Goal: Transaction & Acquisition: Book appointment/travel/reservation

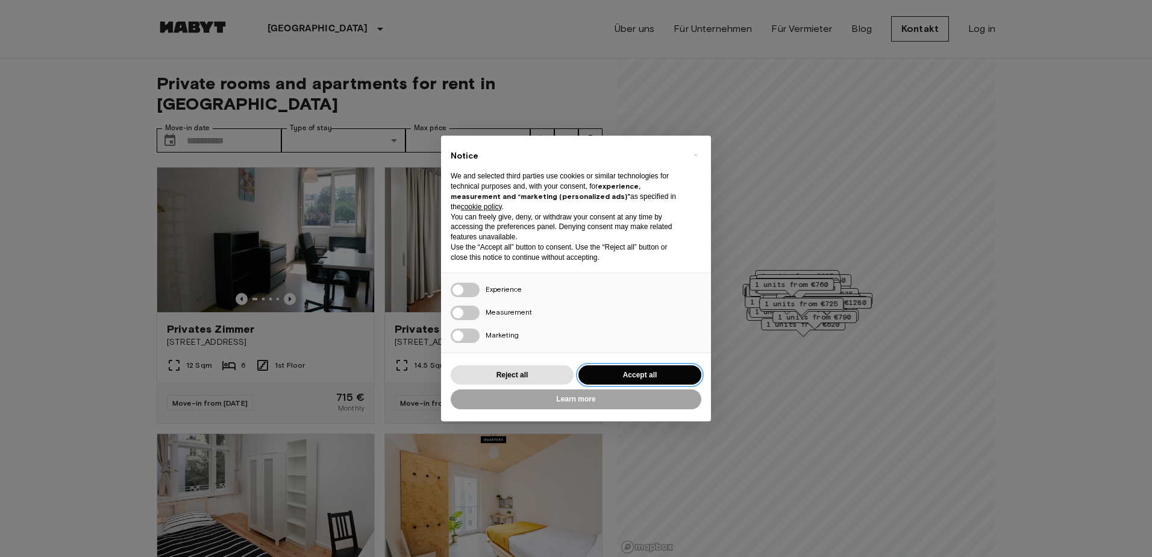
click at [625, 369] on button "Accept all" at bounding box center [639, 375] width 123 height 20
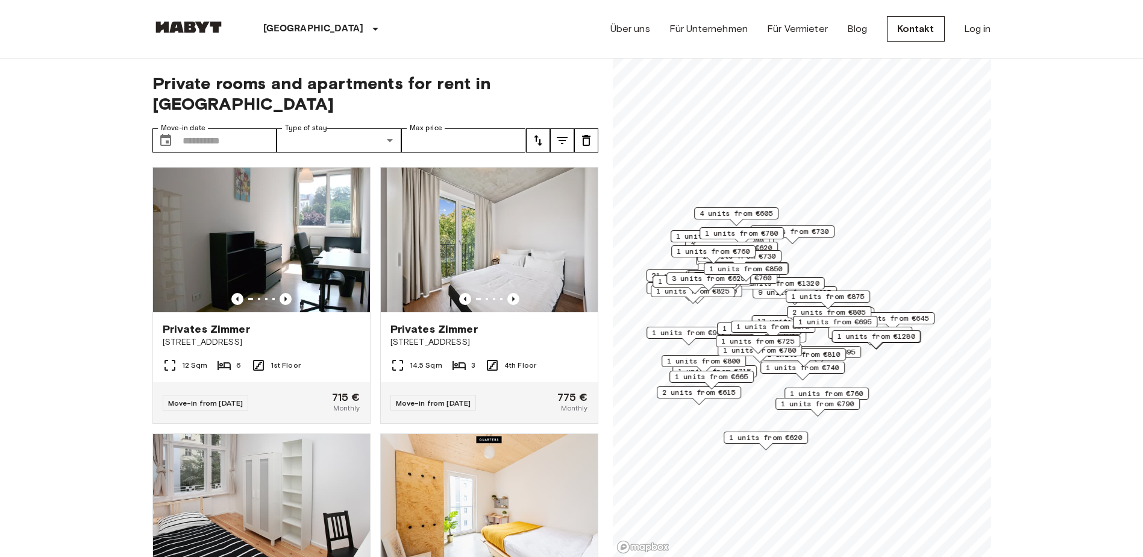
scroll to position [181, 0]
click at [412, 128] on input "Max price" at bounding box center [463, 140] width 125 height 24
click at [210, 128] on input "Move-in date" at bounding box center [230, 140] width 95 height 24
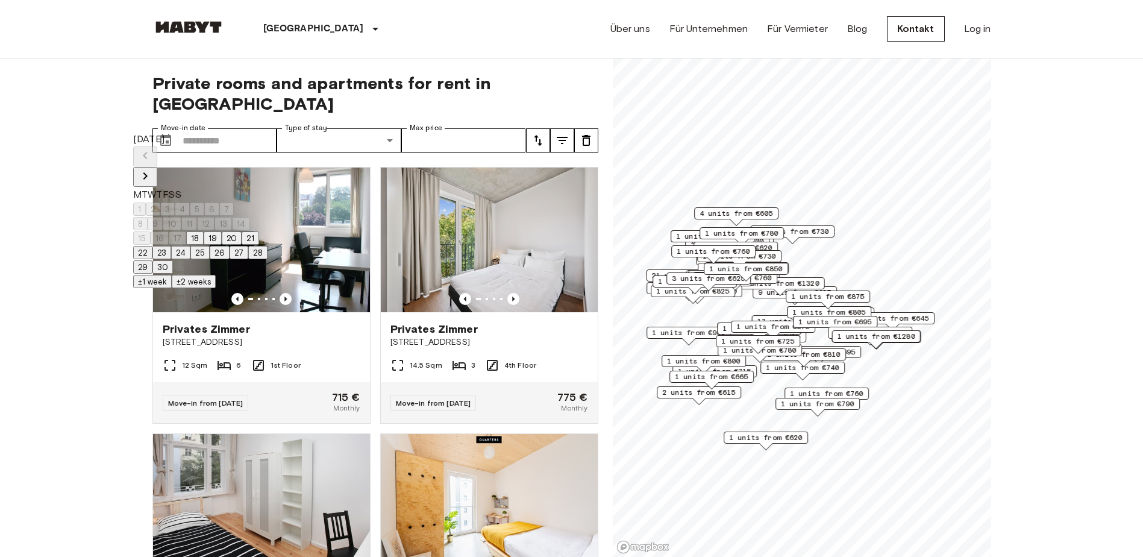
click at [156, 202] on div "1 2 3 4 5 6 7" at bounding box center [200, 209] width 134 height 14
click at [152, 169] on icon "Next month" at bounding box center [145, 176] width 14 height 14
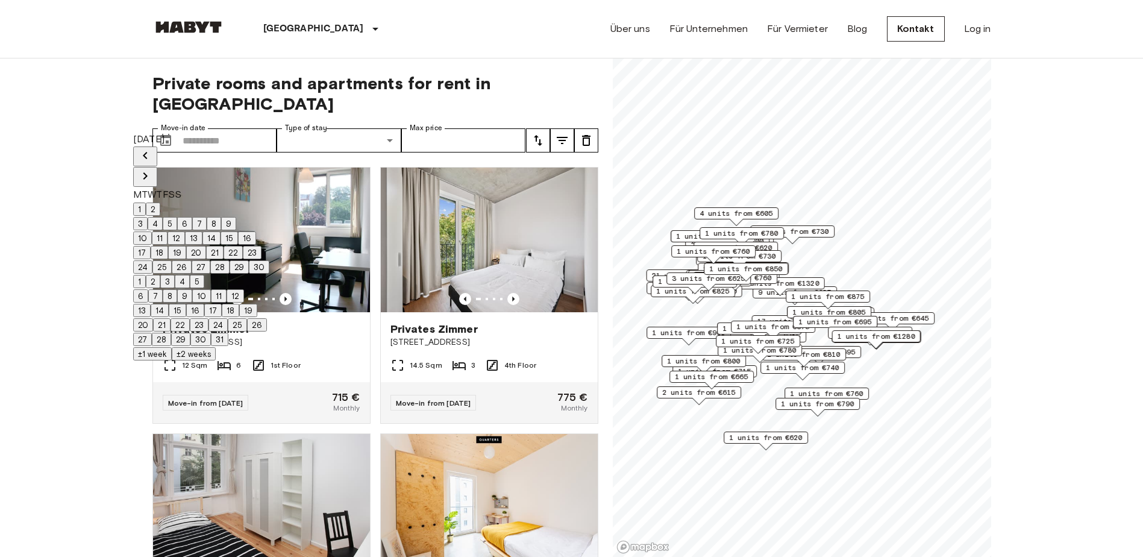
click at [152, 169] on icon "Next month" at bounding box center [145, 176] width 14 height 14
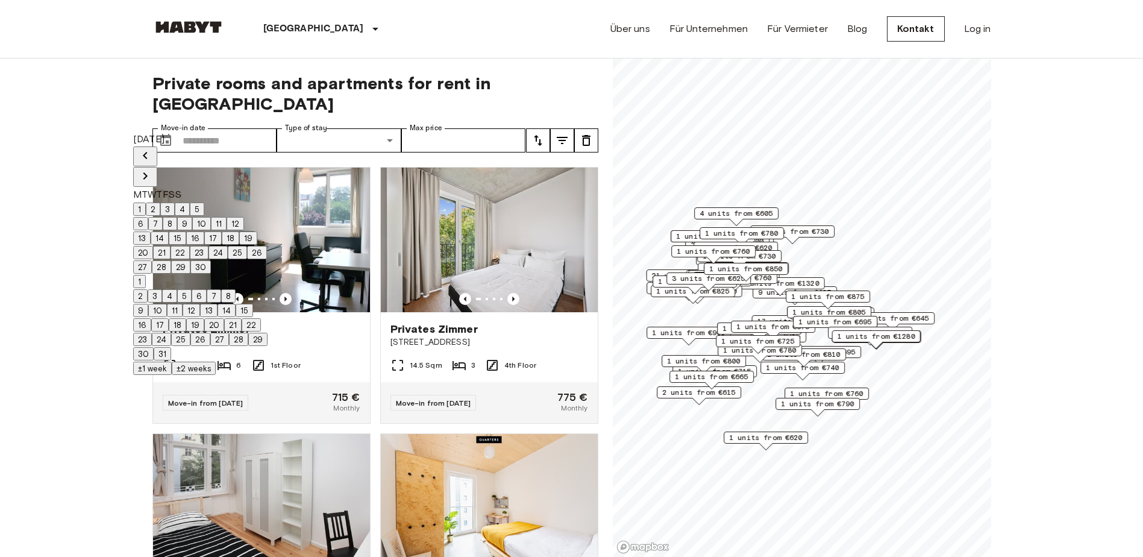
click at [152, 169] on icon "Next month" at bounding box center [145, 176] width 14 height 14
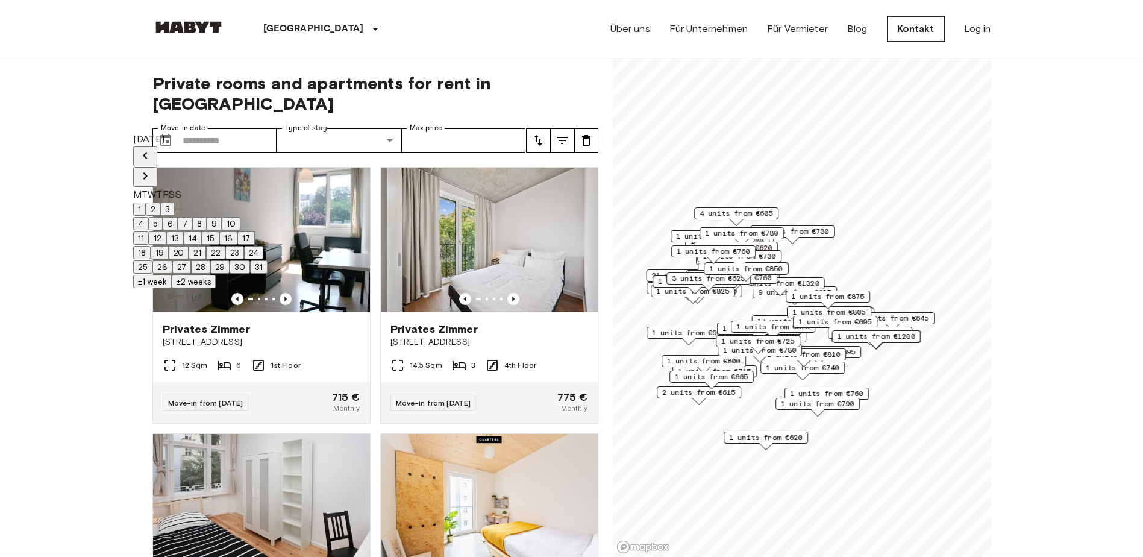
click at [152, 169] on icon "Next month" at bounding box center [145, 176] width 14 height 14
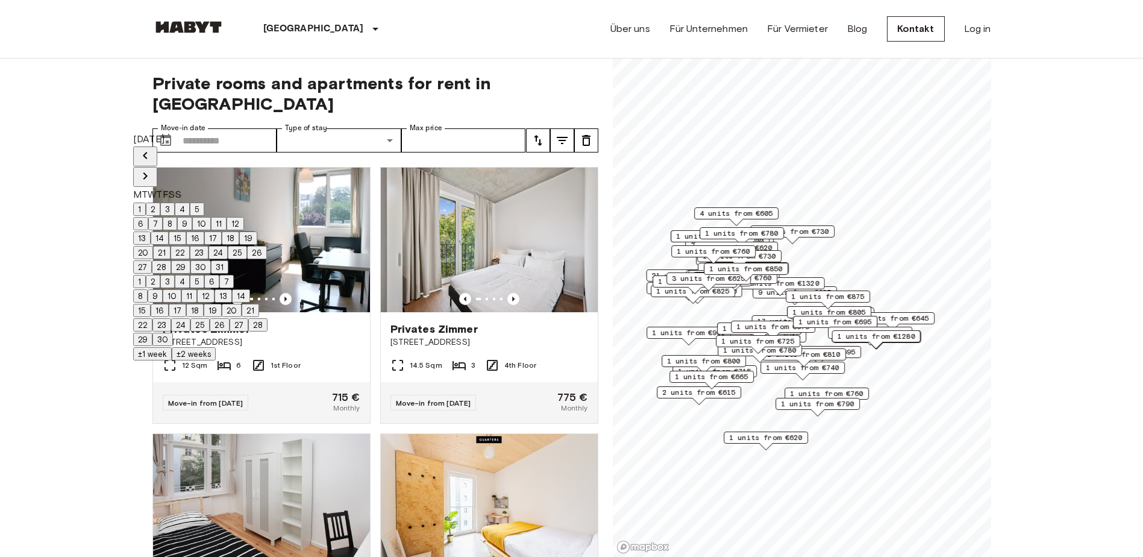
click at [152, 169] on icon "Next month" at bounding box center [145, 176] width 14 height 14
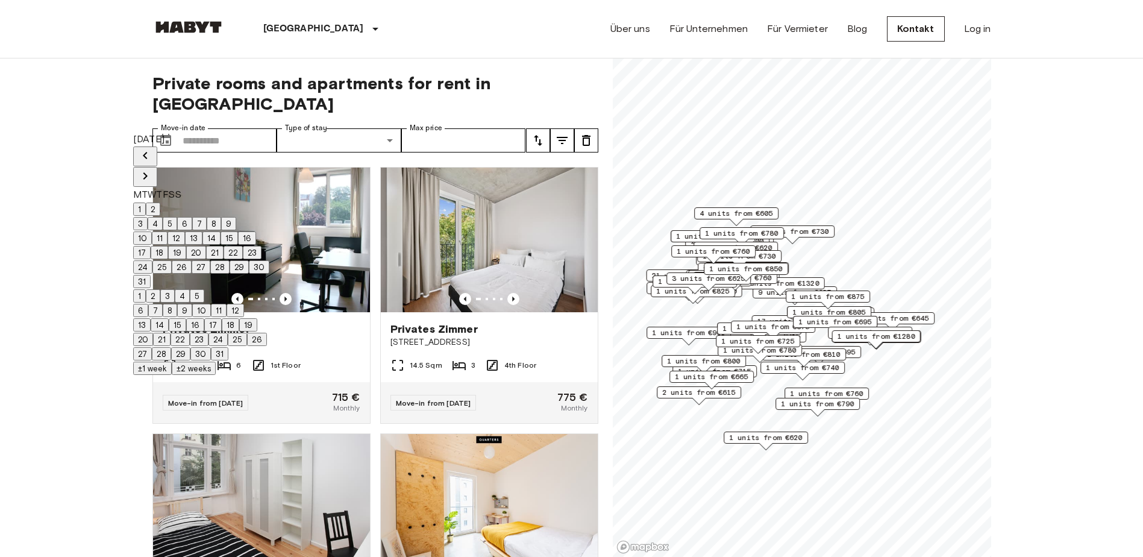
click at [152, 169] on icon "Next month" at bounding box center [145, 176] width 14 height 14
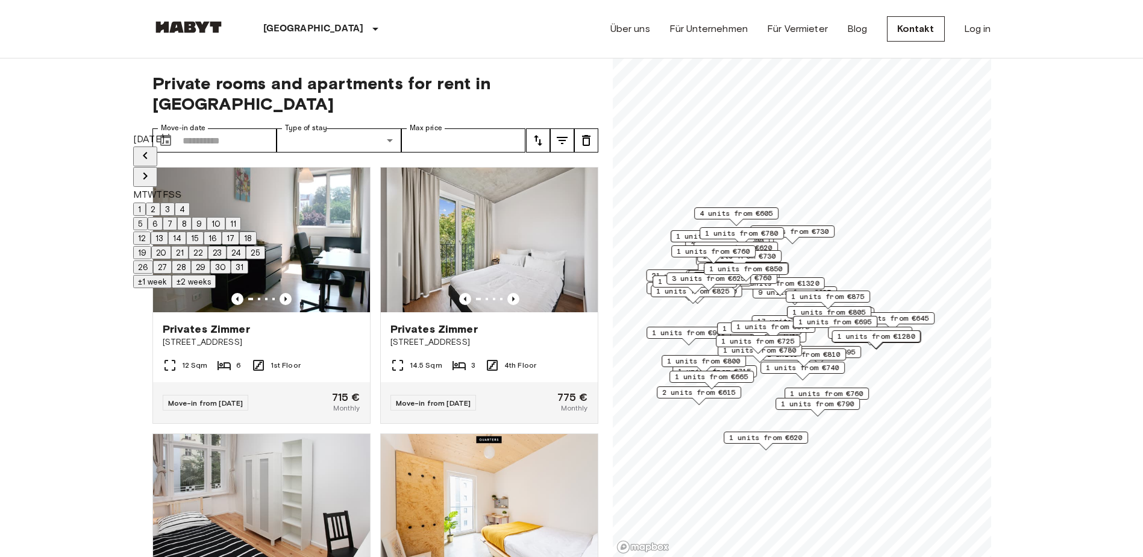
click at [157, 146] on button "Previous month" at bounding box center [145, 156] width 24 height 20
click at [146, 202] on button "1" at bounding box center [139, 208] width 13 height 13
type input "**********"
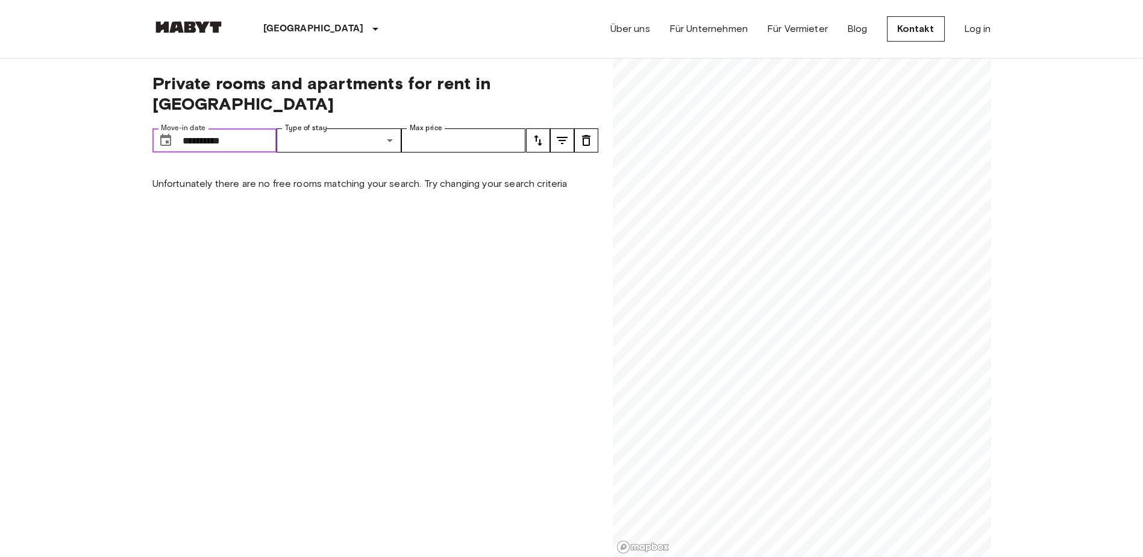
click at [257, 128] on input "**********" at bounding box center [230, 140] width 95 height 24
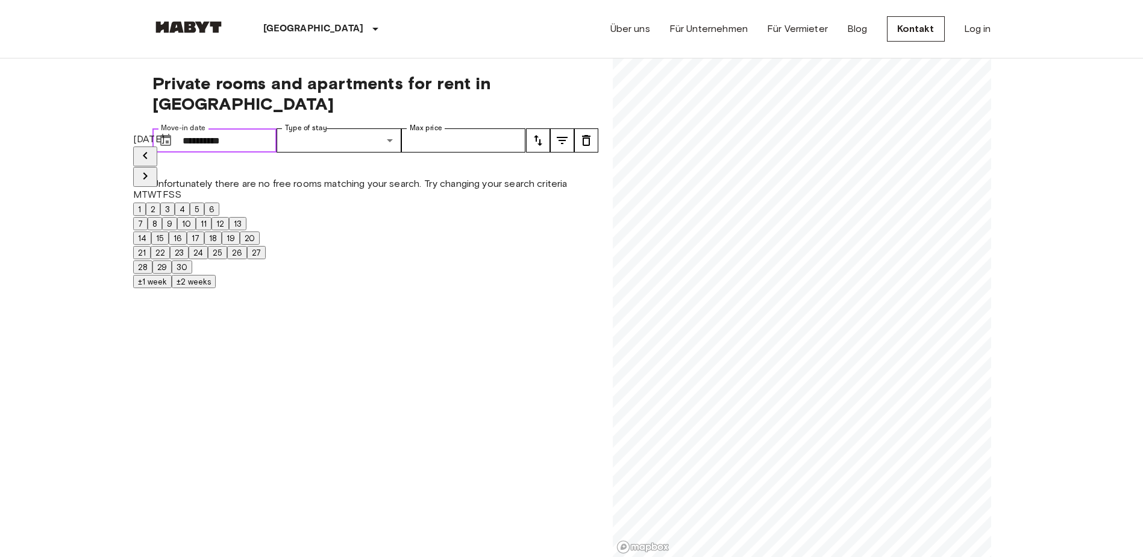
drag, startPoint x: 256, startPoint y: 122, endPoint x: 107, endPoint y: 118, distance: 148.9
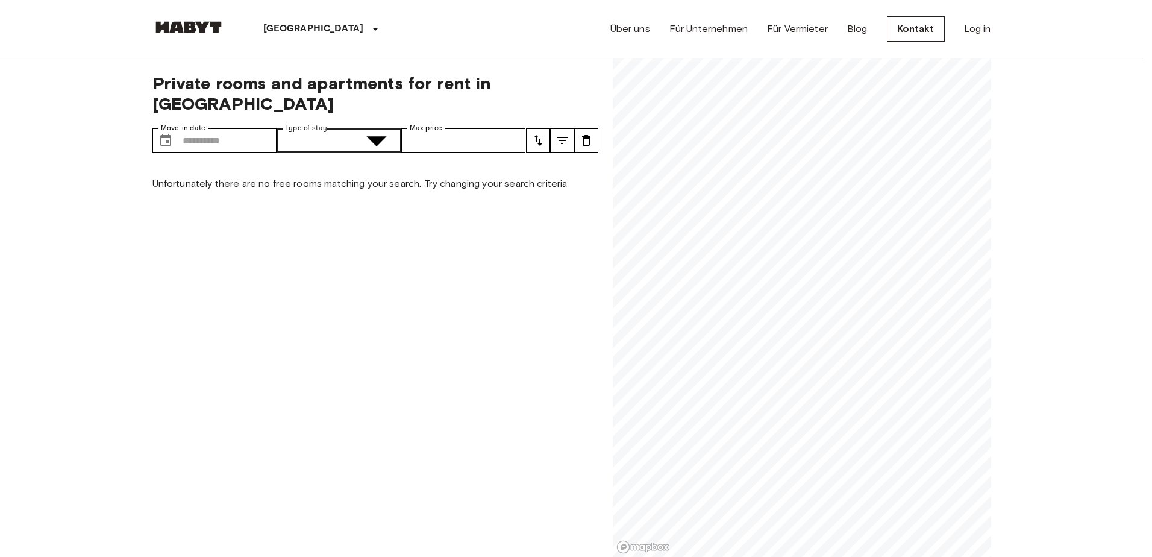
drag, startPoint x: 333, startPoint y: 293, endPoint x: 382, endPoint y: 169, distance: 133.6
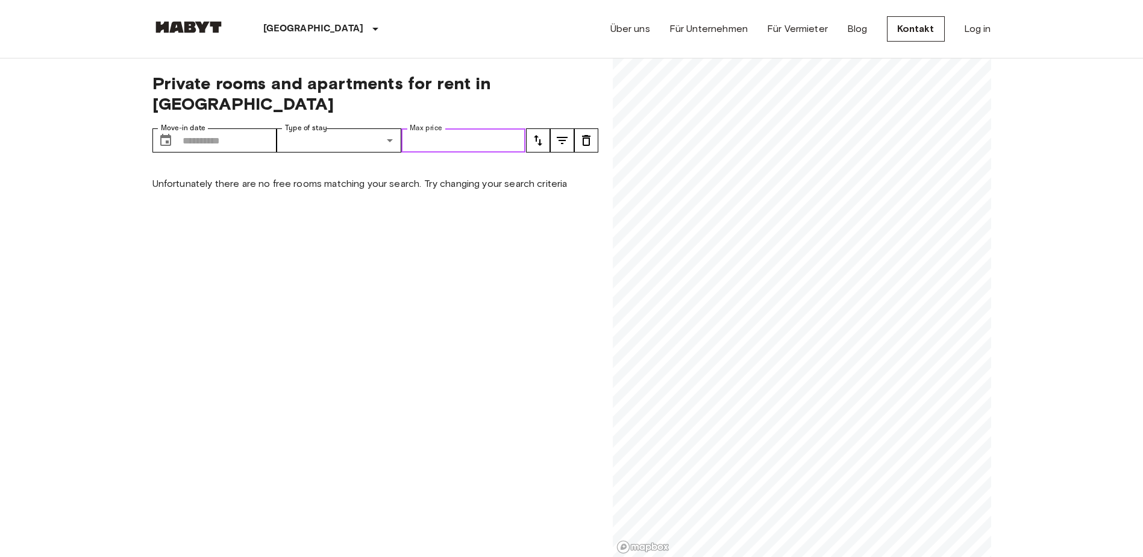
click at [443, 128] on input "Max price" at bounding box center [463, 140] width 125 height 24
click at [548, 128] on button "tune" at bounding box center [538, 140] width 24 height 24
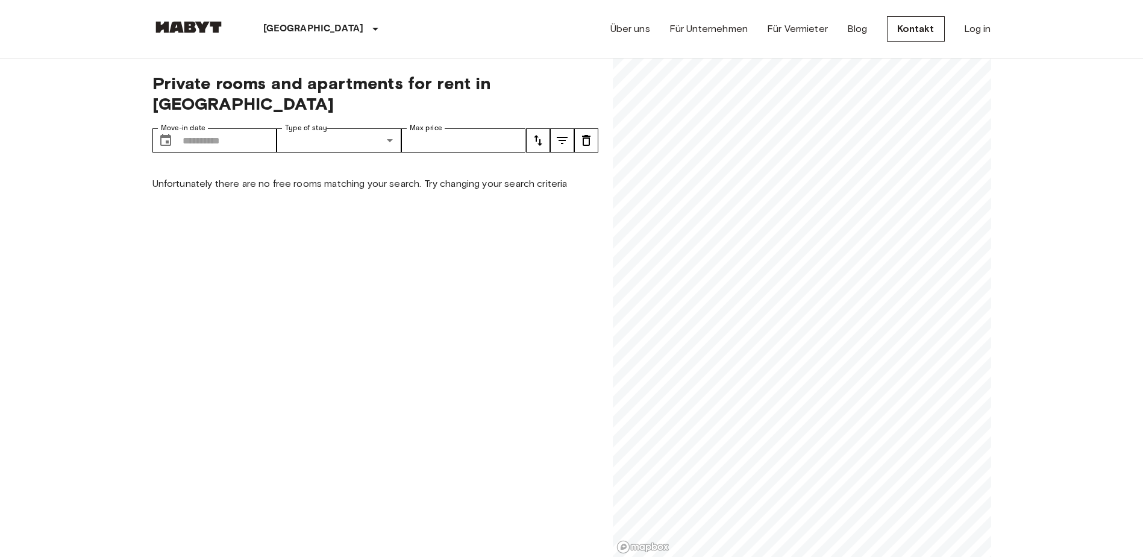
click at [581, 133] on icon "tune" at bounding box center [586, 140] width 14 height 14
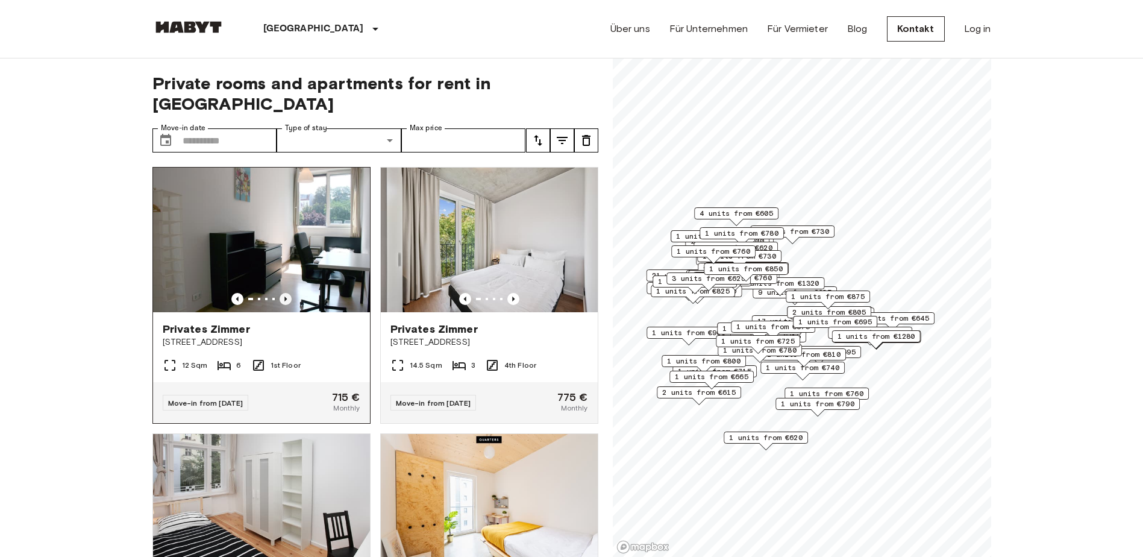
click at [289, 293] on icon "Previous image" at bounding box center [286, 299] width 12 height 12
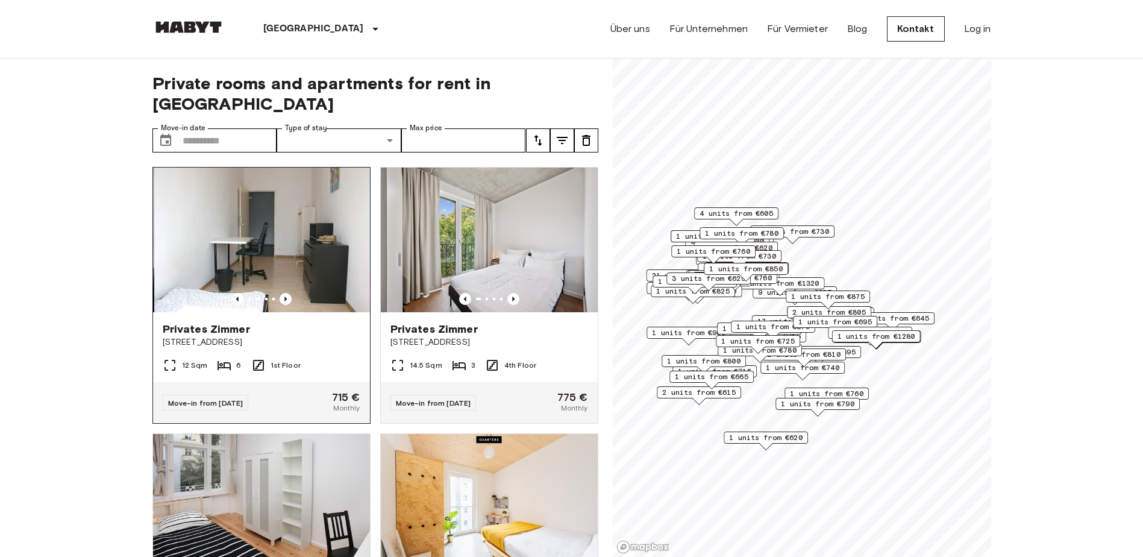
click at [273, 293] on div at bounding box center [261, 299] width 217 height 12
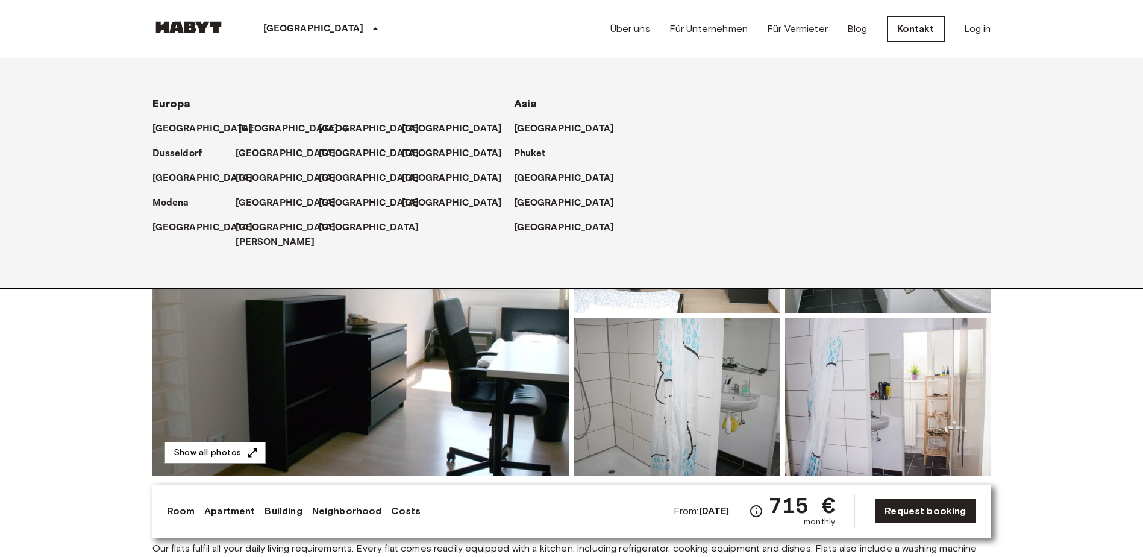
click at [254, 133] on p "[GEOGRAPHIC_DATA]" at bounding box center [288, 129] width 101 height 14
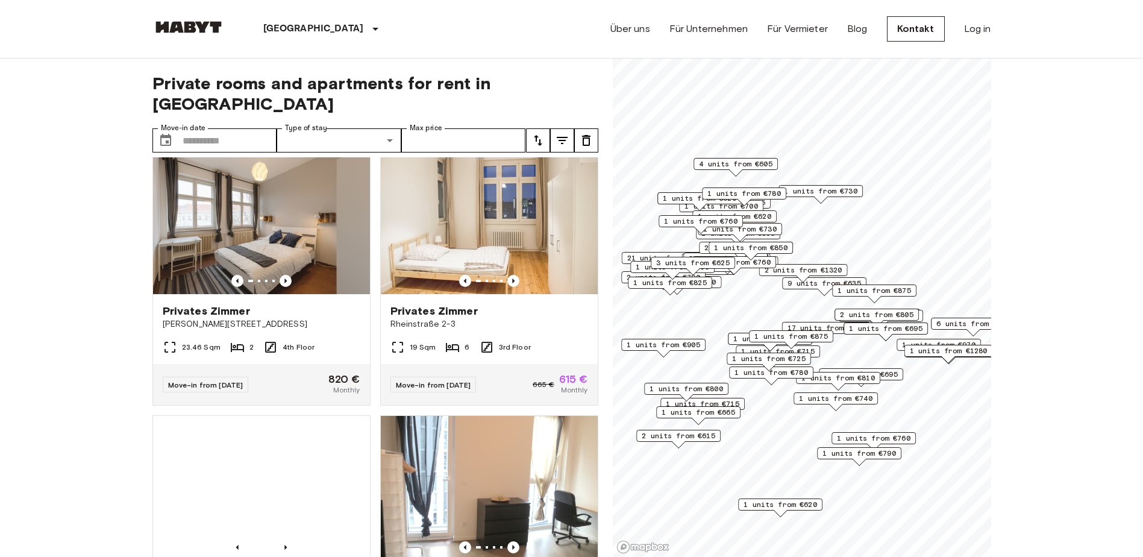
scroll to position [1085, 0]
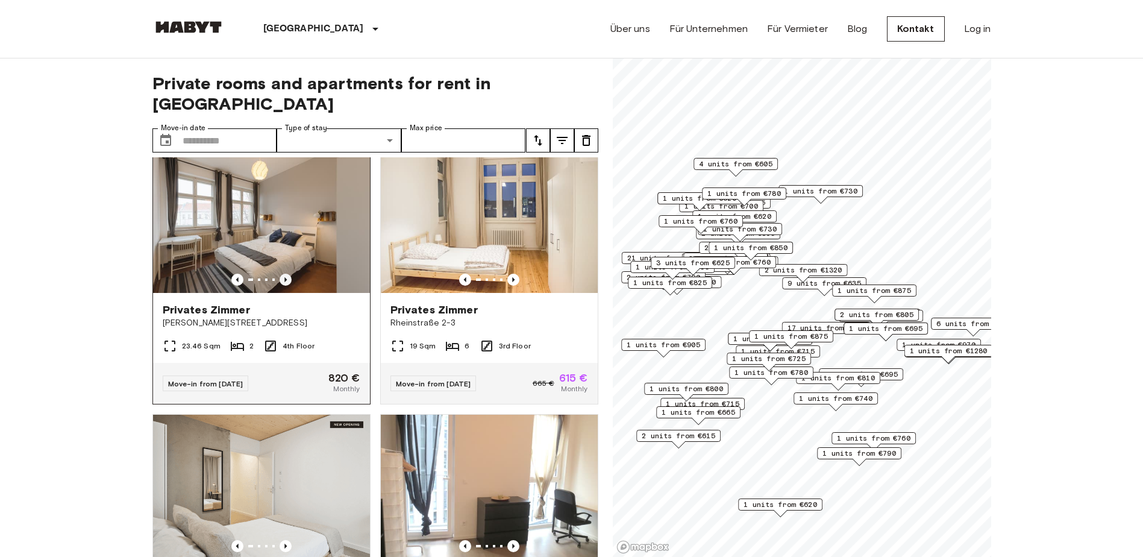
click at [283, 277] on icon "Previous image" at bounding box center [286, 280] width 12 height 12
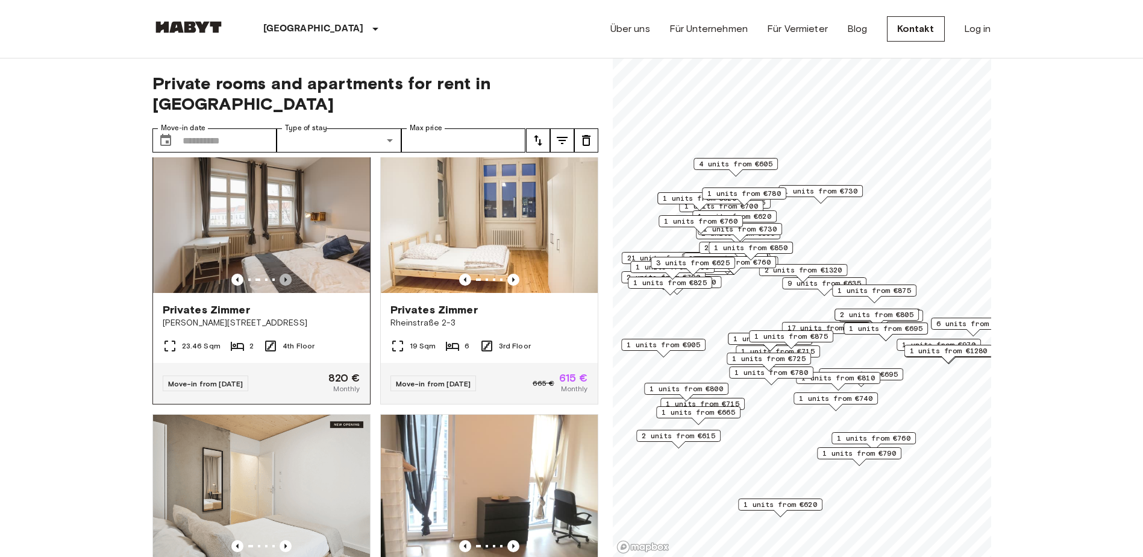
click at [283, 277] on icon "Previous image" at bounding box center [286, 280] width 12 height 12
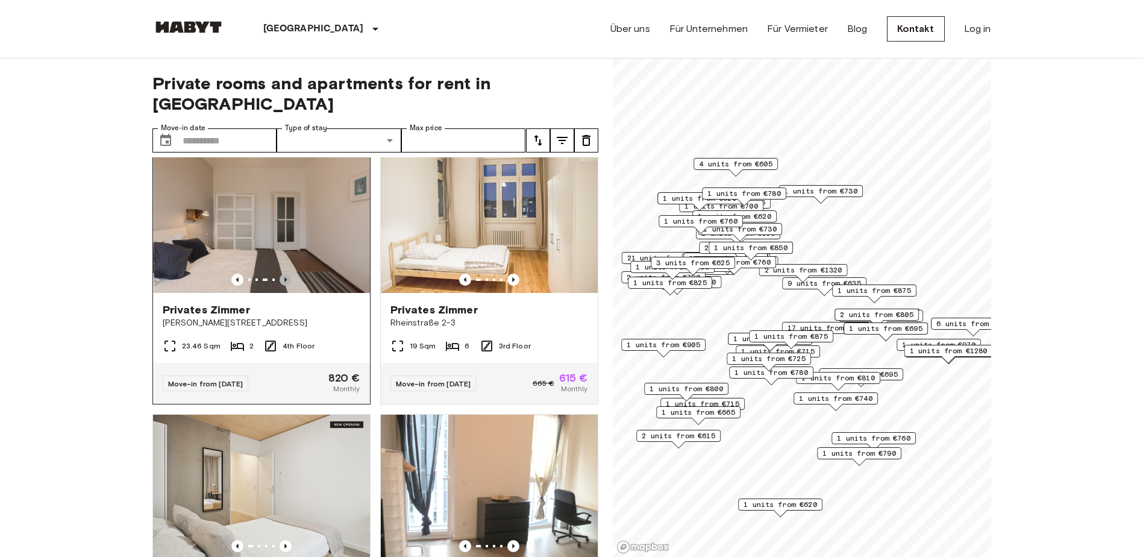
click at [283, 277] on icon "Previous image" at bounding box center [286, 280] width 12 height 12
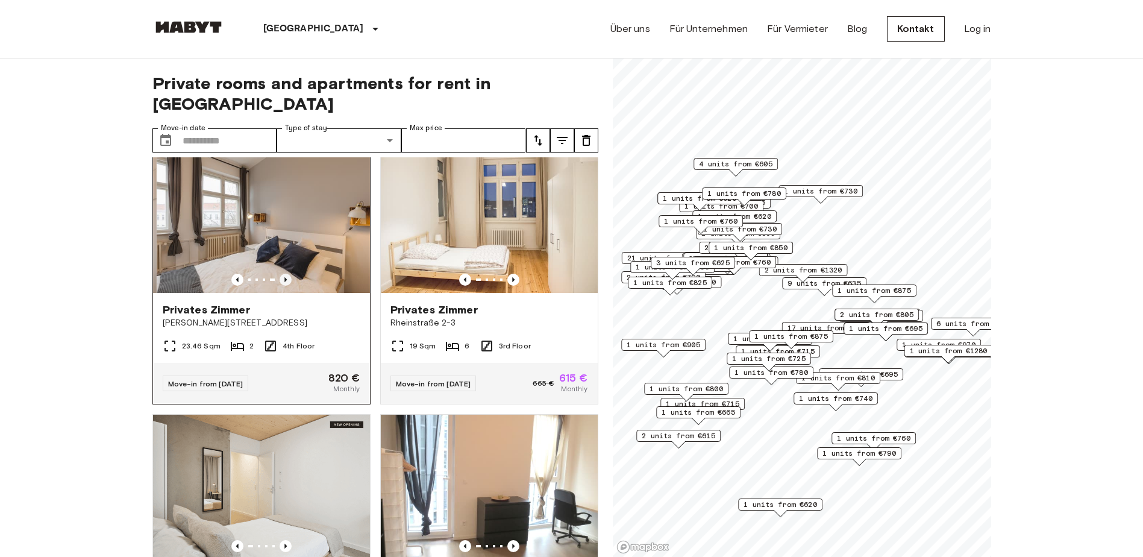
click at [283, 277] on icon "Previous image" at bounding box center [286, 280] width 12 height 12
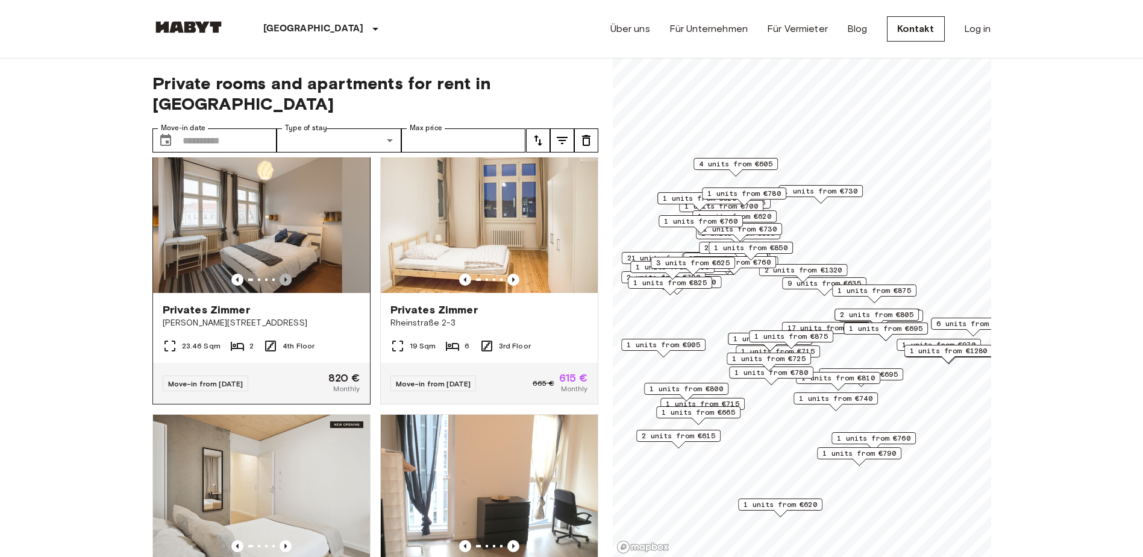
click at [283, 277] on icon "Previous image" at bounding box center [286, 280] width 12 height 12
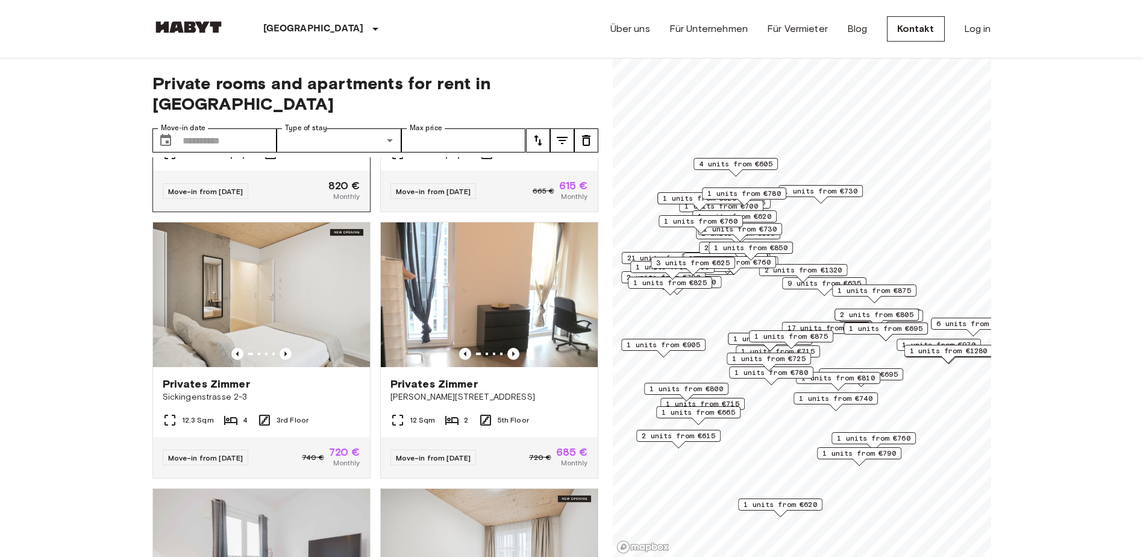
scroll to position [1326, 0]
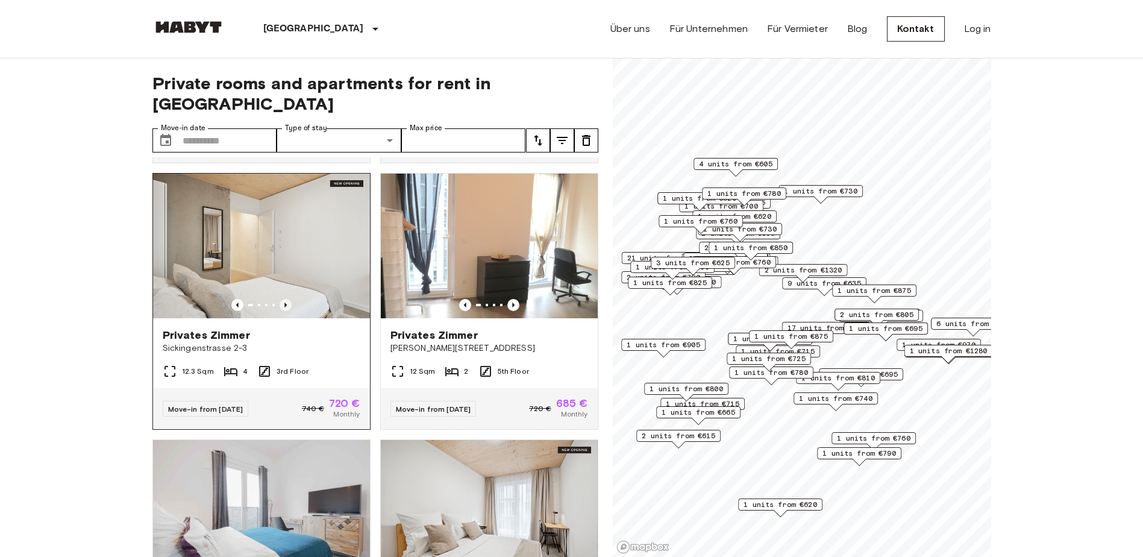
click at [280, 309] on icon "Previous image" at bounding box center [286, 305] width 12 height 12
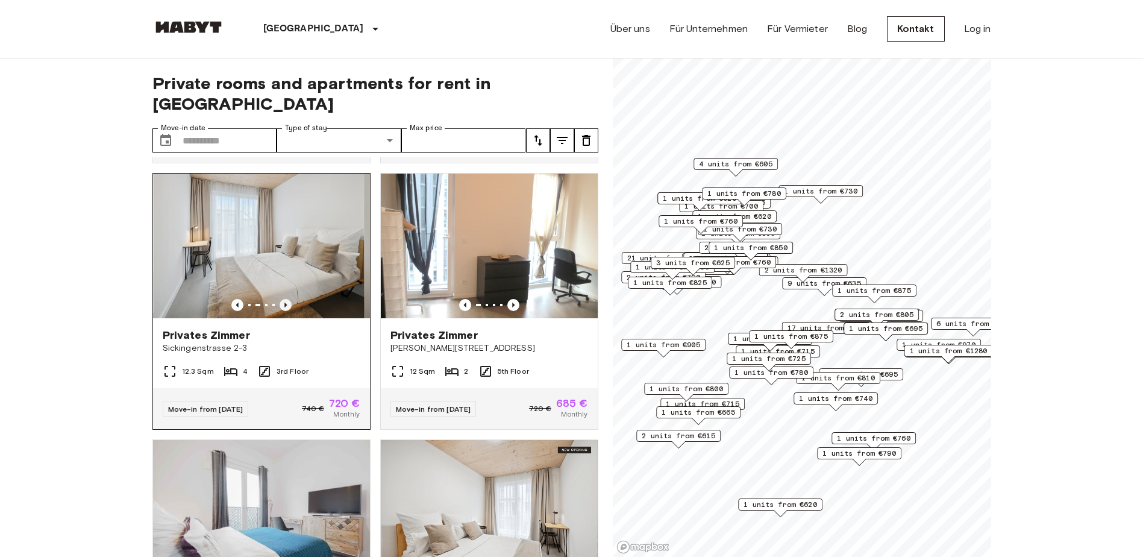
click at [280, 309] on icon "Previous image" at bounding box center [286, 305] width 12 height 12
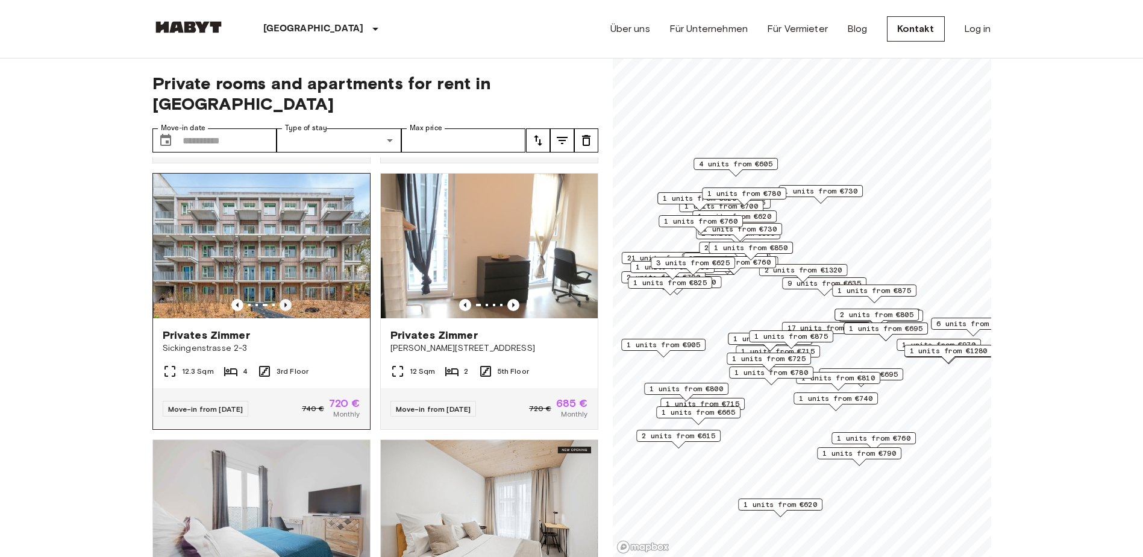
click at [280, 309] on icon "Previous image" at bounding box center [286, 305] width 12 height 12
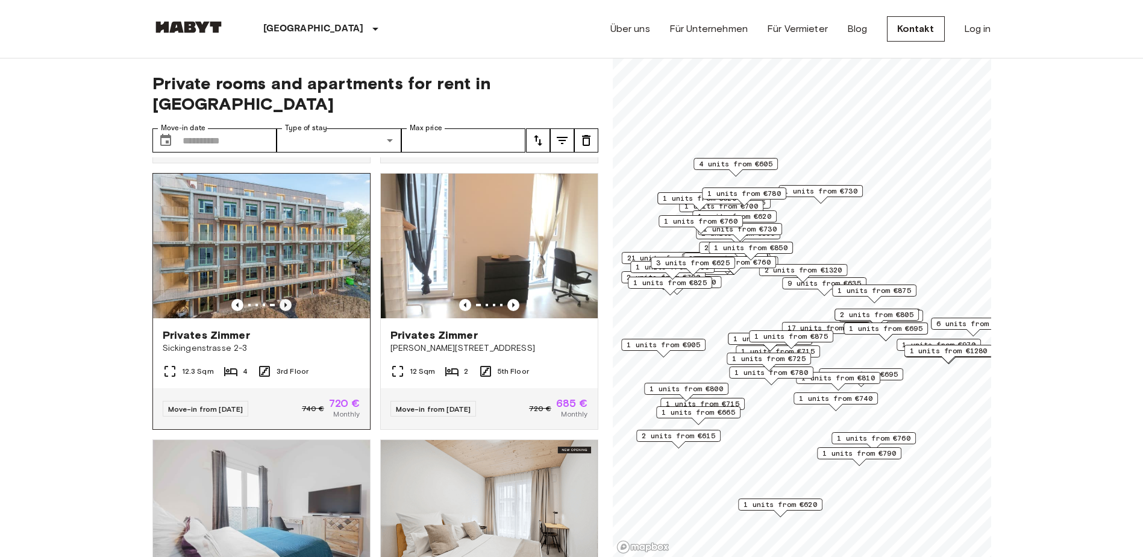
scroll to position [1627, 0]
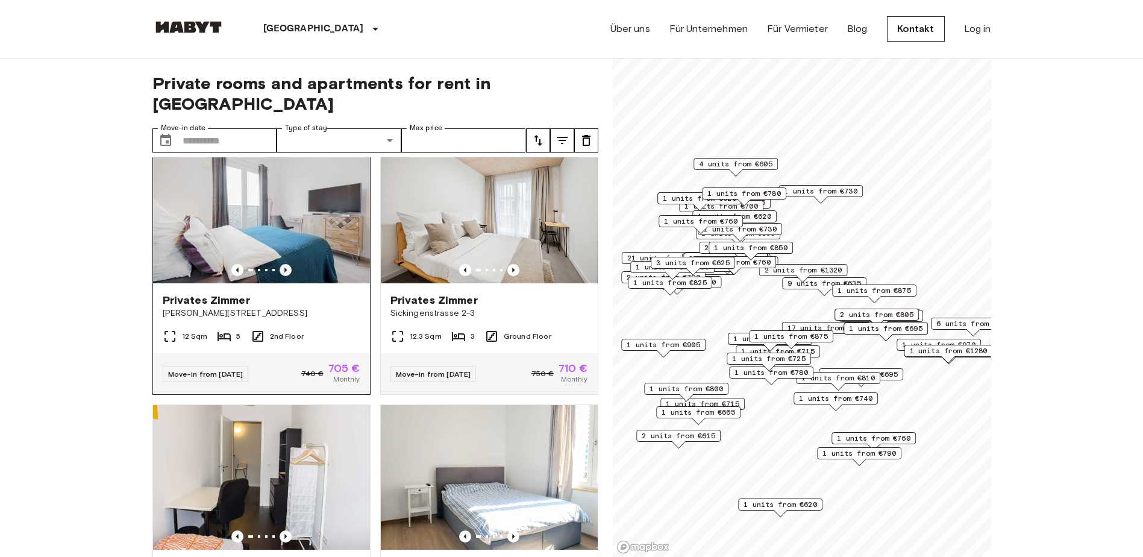
click at [284, 276] on icon "Previous image" at bounding box center [286, 270] width 12 height 12
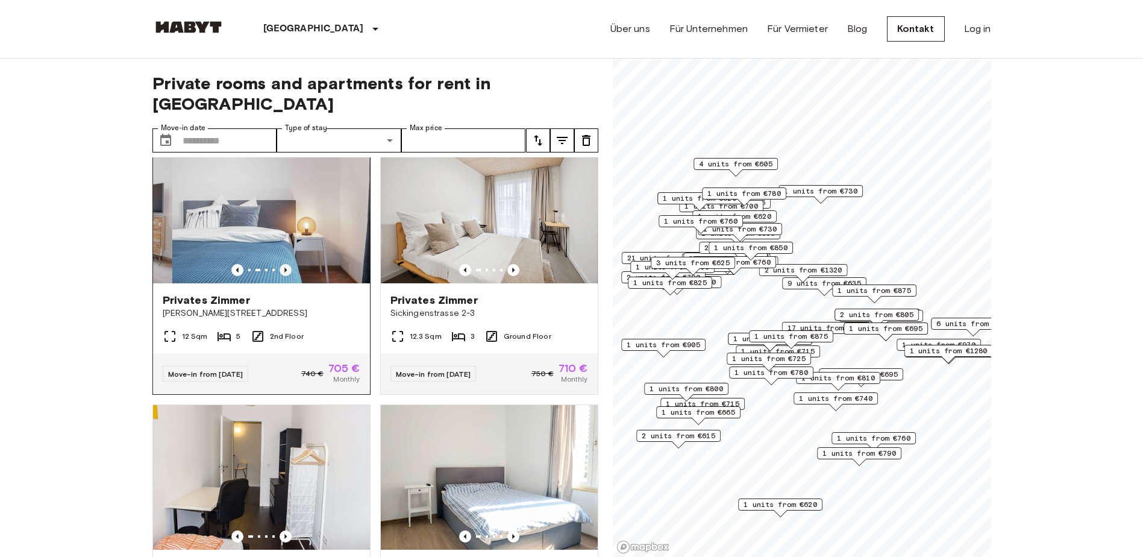
click at [284, 276] on icon "Previous image" at bounding box center [286, 270] width 12 height 12
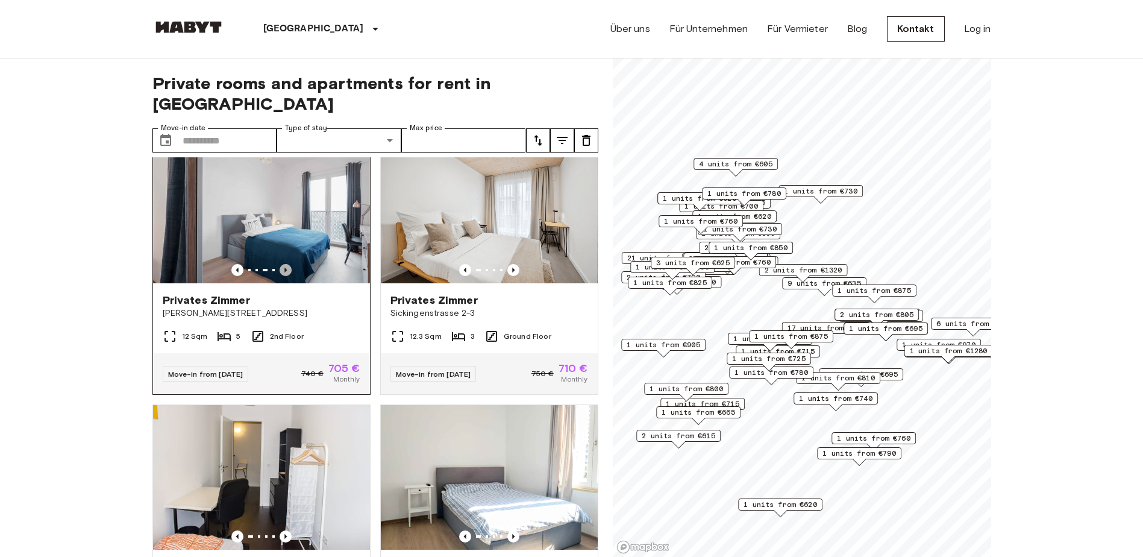
click at [284, 276] on icon "Previous image" at bounding box center [286, 270] width 12 height 12
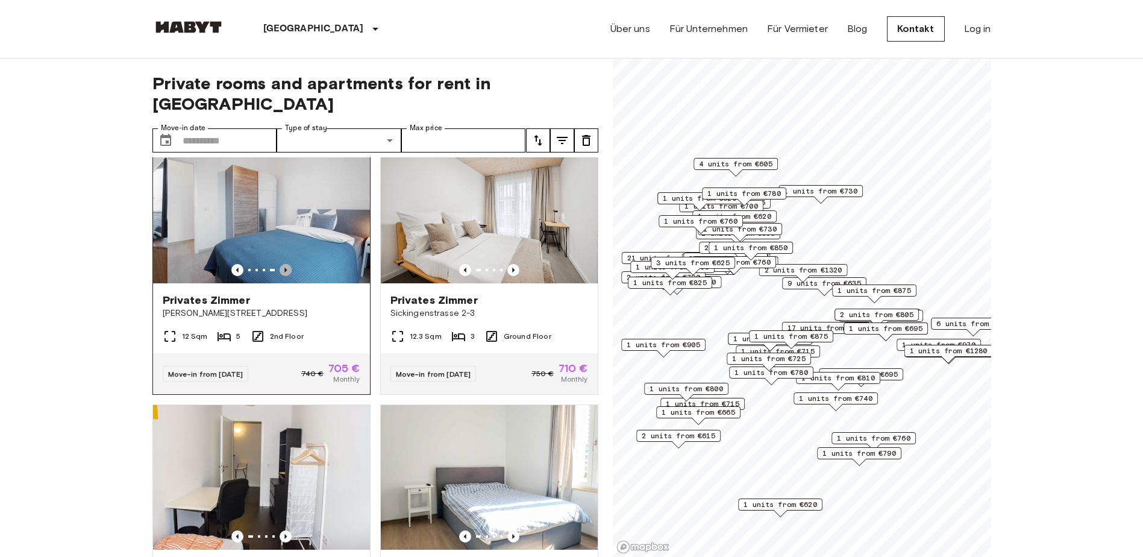
click at [284, 276] on icon "Previous image" at bounding box center [286, 270] width 12 height 12
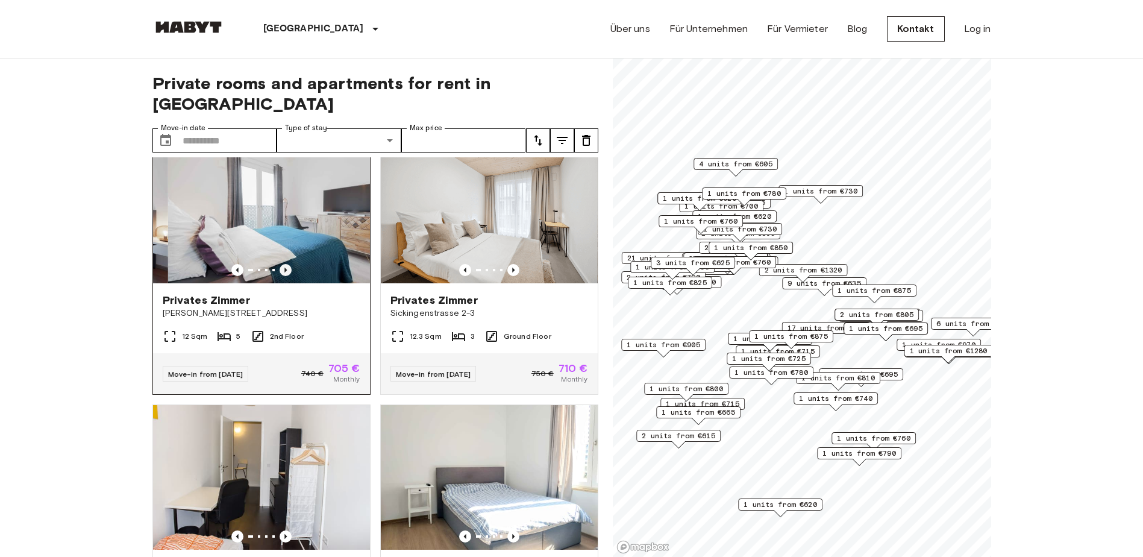
click at [284, 276] on icon "Previous image" at bounding box center [286, 270] width 12 height 12
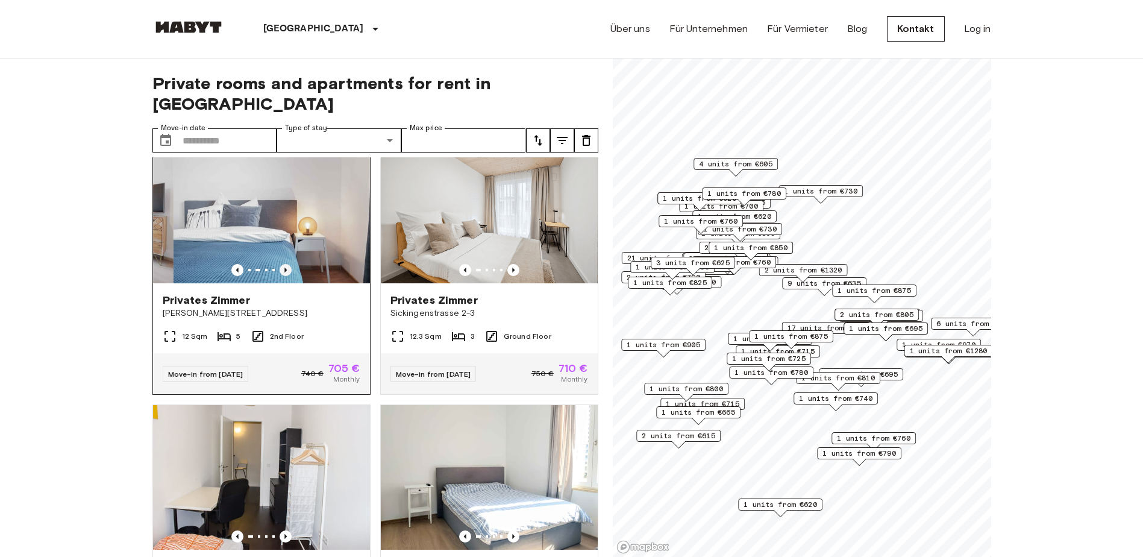
click at [284, 276] on icon "Previous image" at bounding box center [286, 270] width 12 height 12
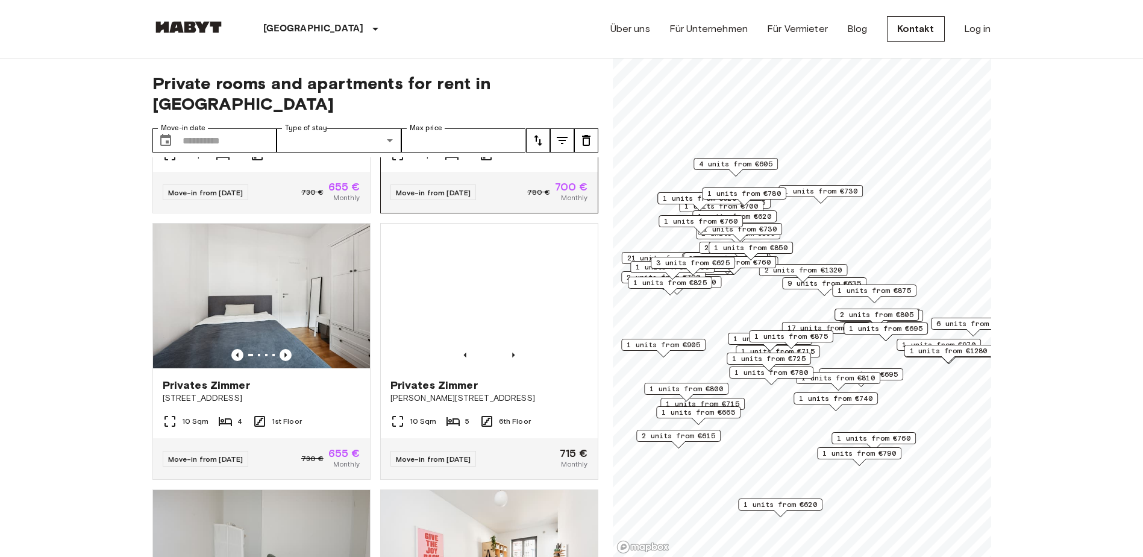
scroll to position [2637, 0]
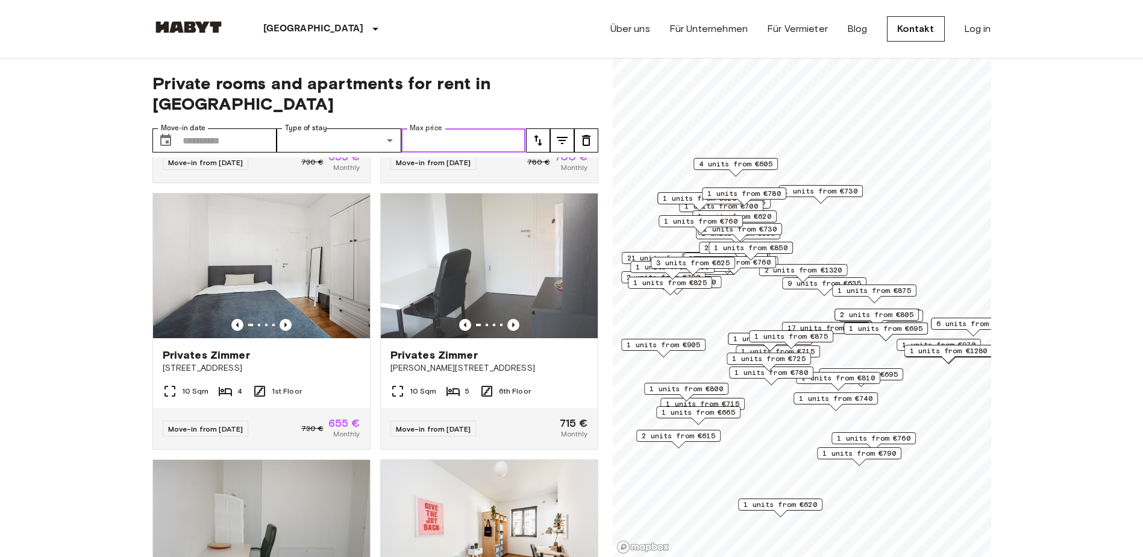
click at [441, 128] on input "Max price" at bounding box center [463, 140] width 125 height 24
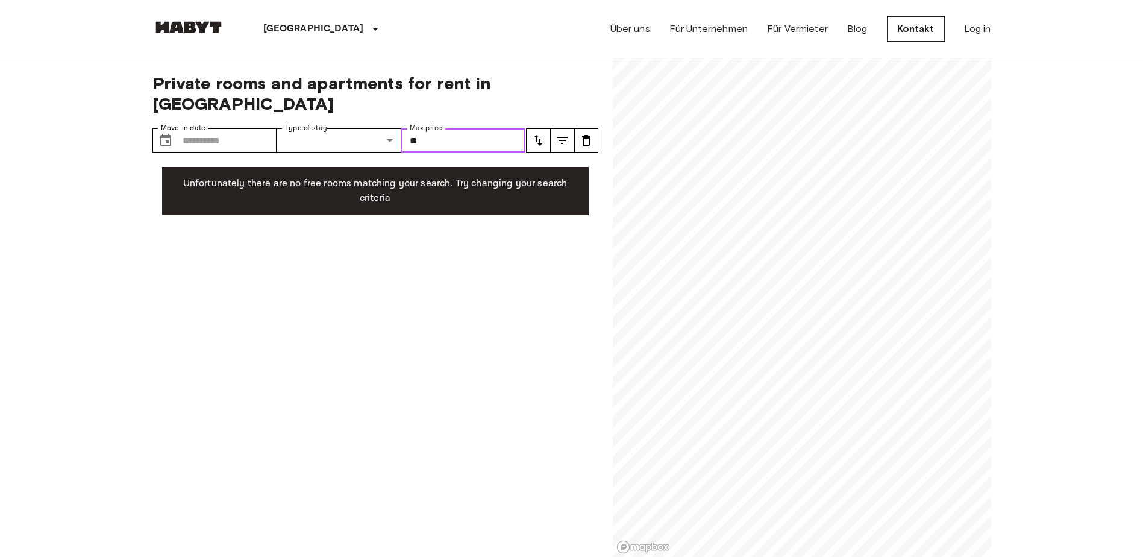
type input "*"
type input "***"
click at [445, 180] on p "Unfortunately there are no free rooms matching your search. Try changing your s…" at bounding box center [375, 191] width 407 height 29
